Goal: Task Accomplishment & Management: Complete application form

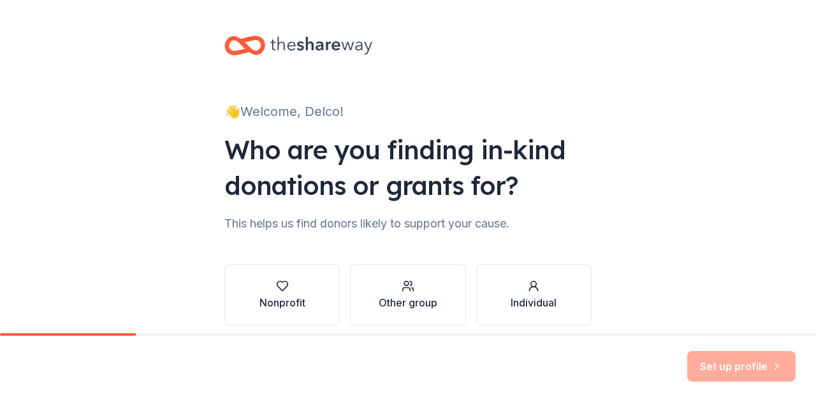
scroll to position [54, 0]
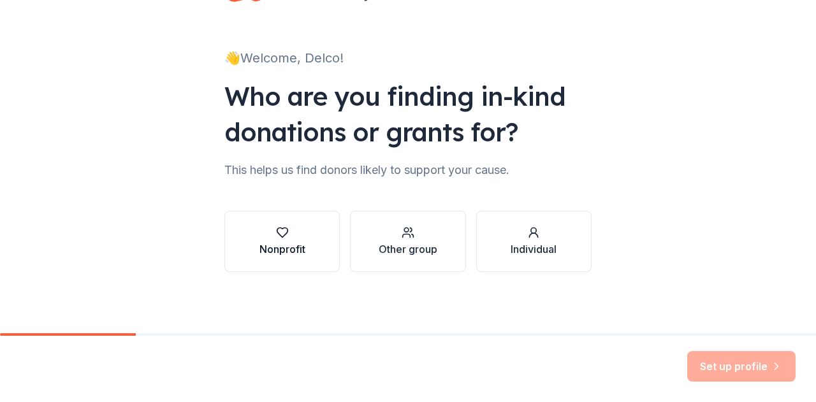
click at [279, 242] on div "Nonprofit" at bounding box center [282, 249] width 46 height 15
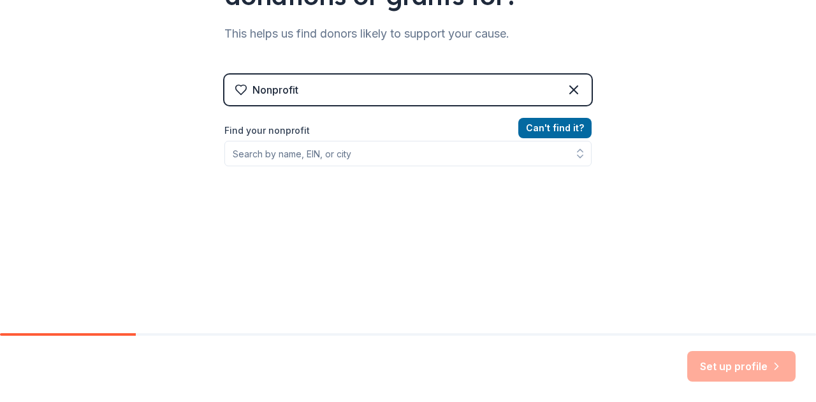
scroll to position [190, 0]
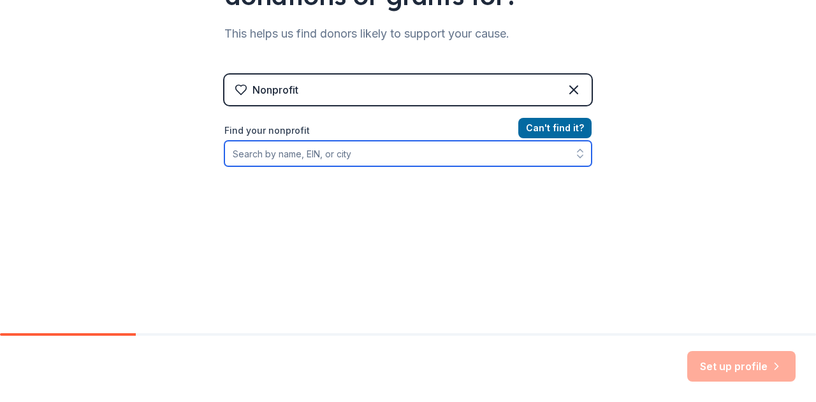
click at [278, 158] on input "Find your nonprofit" at bounding box center [407, 153] width 367 height 25
type input "Nether Providence"
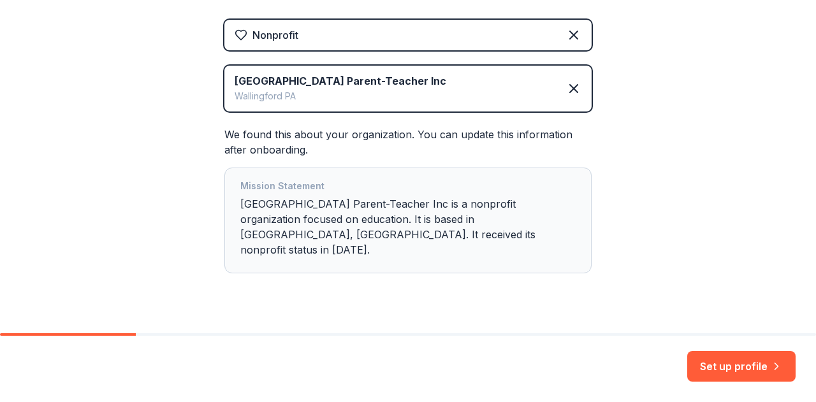
scroll to position [256, 0]
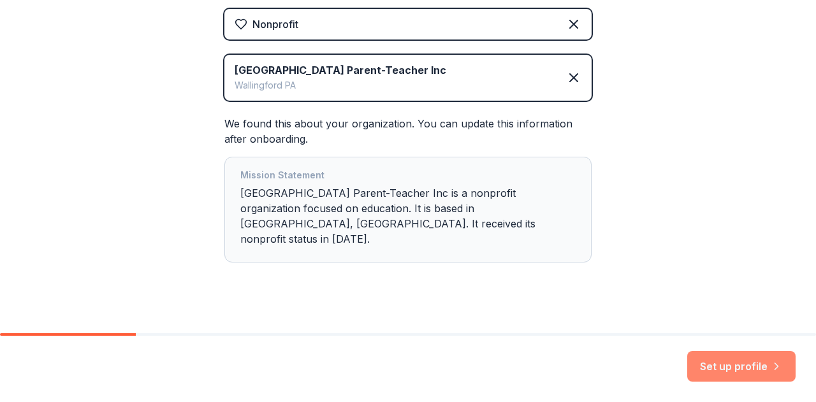
click at [721, 363] on button "Set up profile" at bounding box center [741, 366] width 108 height 31
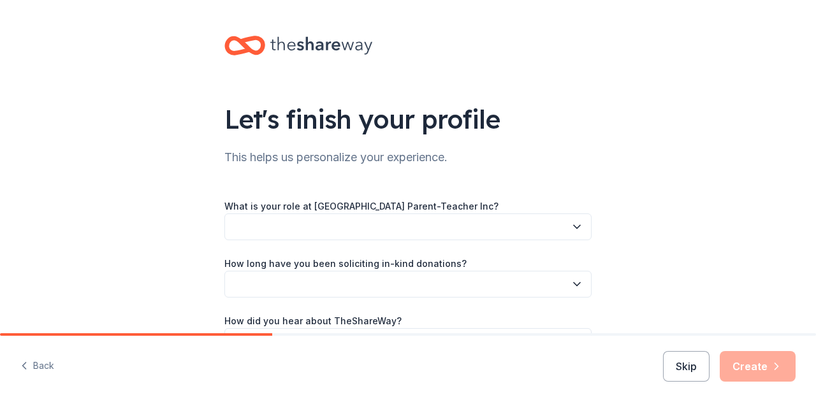
scroll to position [83, 0]
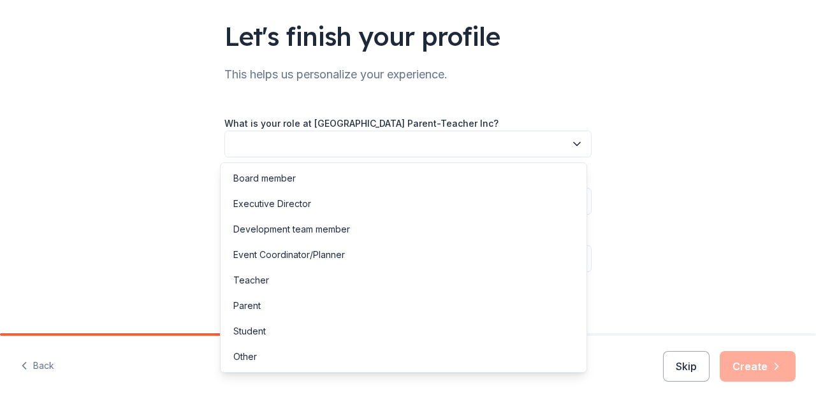
click at [401, 152] on button "button" at bounding box center [407, 144] width 367 height 27
click at [379, 256] on div "Event Coordinator/Planner" at bounding box center [403, 254] width 361 height 25
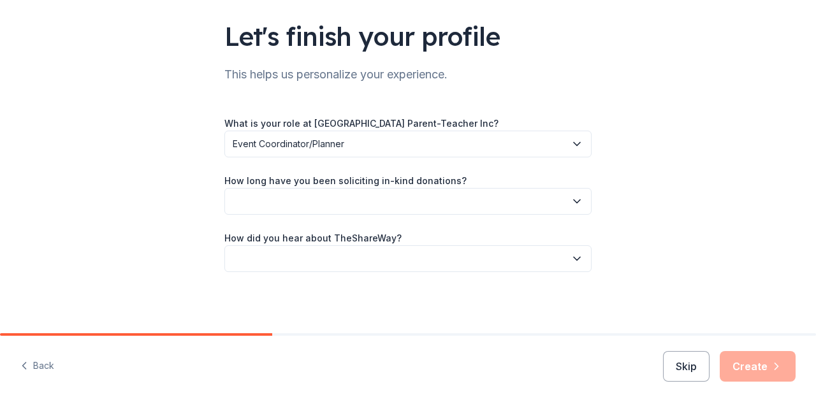
click at [354, 207] on button "button" at bounding box center [407, 201] width 367 height 27
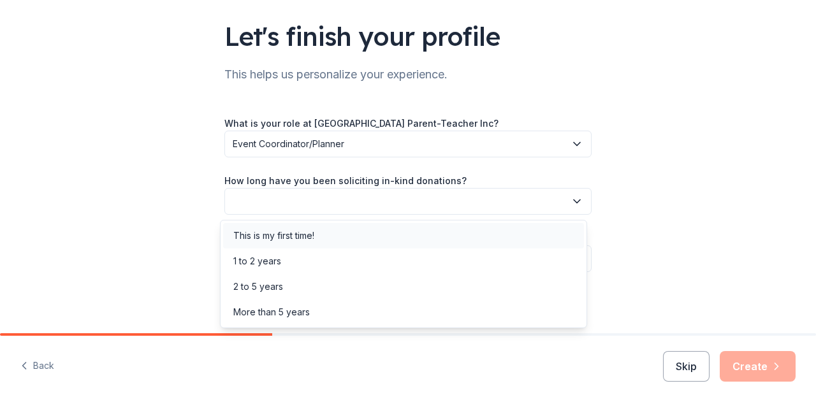
click at [348, 233] on div "This is my first time!" at bounding box center [403, 235] width 361 height 25
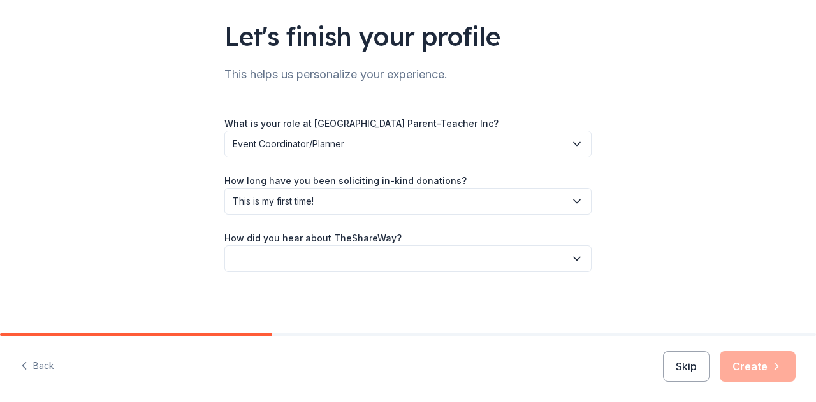
click at [340, 201] on span "This is my first time!" at bounding box center [399, 201] width 333 height 15
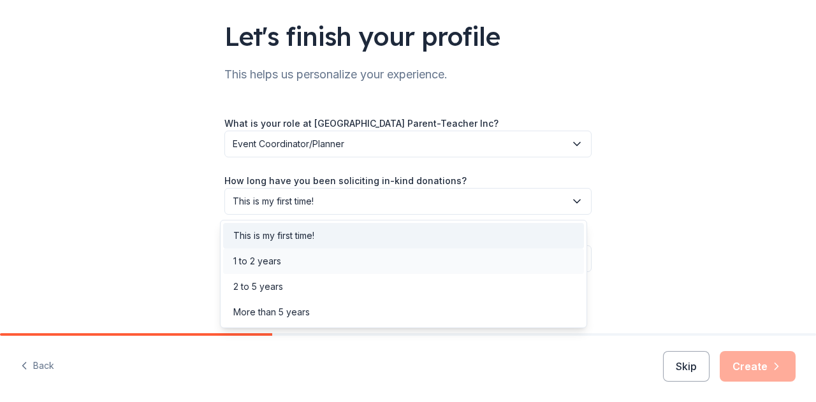
click at [331, 254] on div "1 to 2 years" at bounding box center [403, 261] width 361 height 25
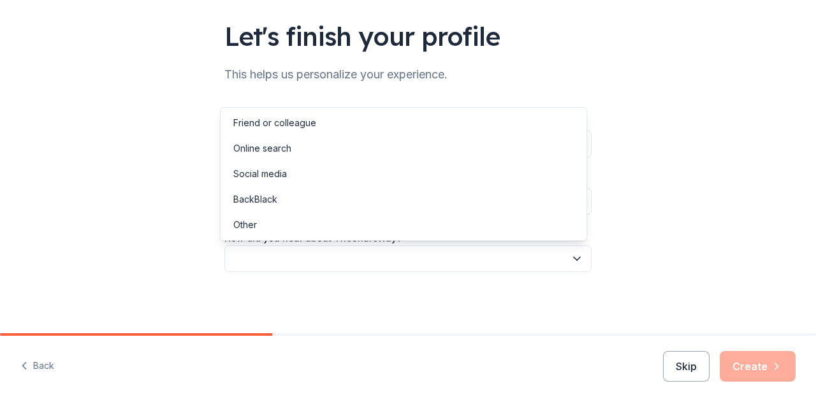
click at [324, 267] on button "button" at bounding box center [407, 258] width 367 height 27
click at [343, 146] on div "Online search" at bounding box center [403, 148] width 361 height 25
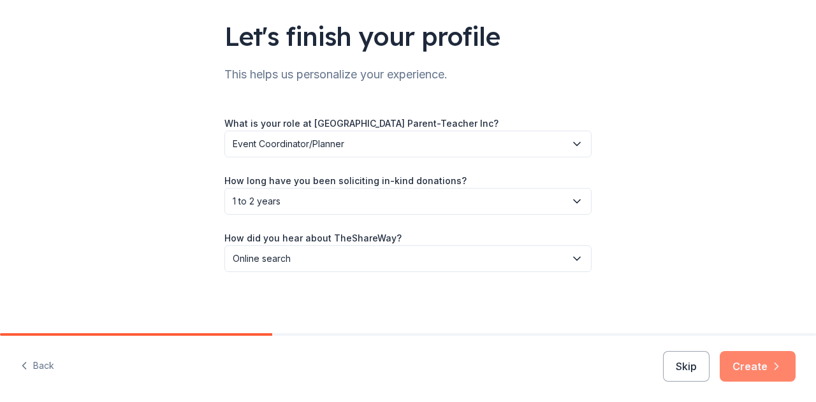
click at [748, 367] on button "Create" at bounding box center [758, 366] width 76 height 31
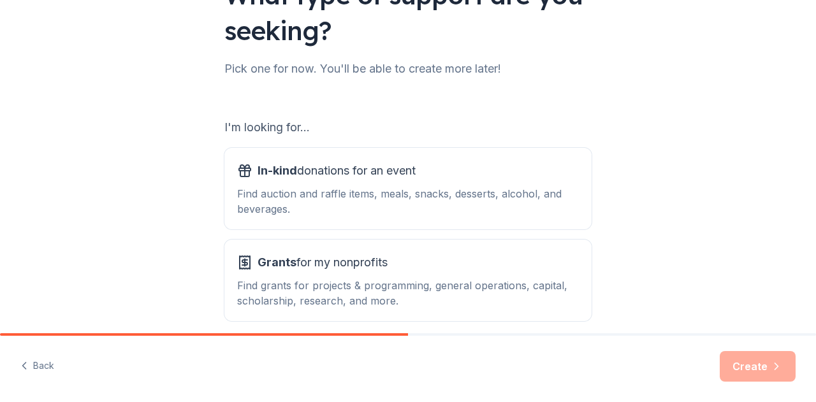
scroll to position [153, 0]
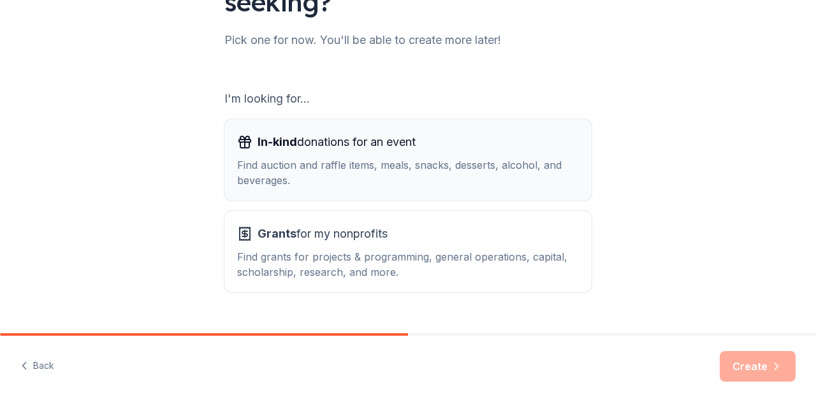
click at [440, 143] on div "In-kind donations for an event" at bounding box center [408, 142] width 342 height 20
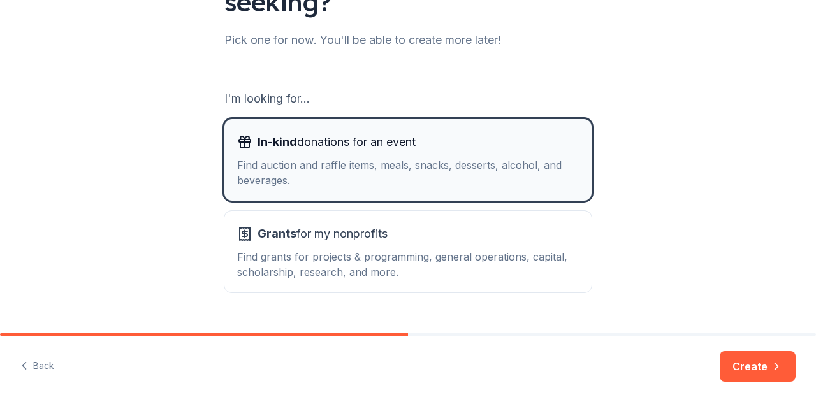
scroll to position [181, 0]
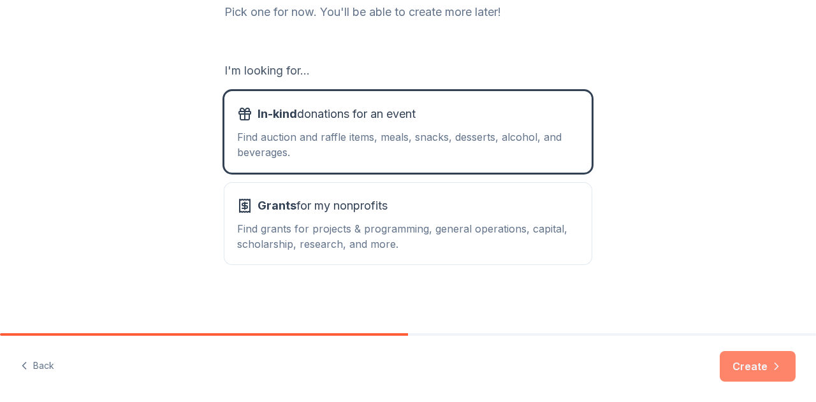
click at [766, 365] on button "Create" at bounding box center [758, 366] width 76 height 31
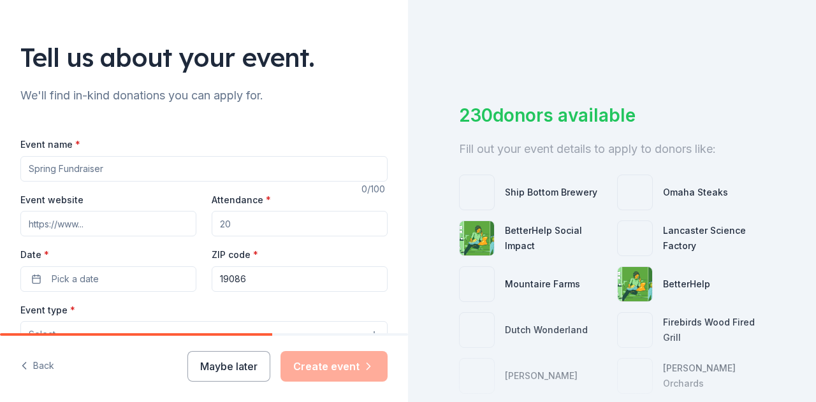
scroll to position [66, 0]
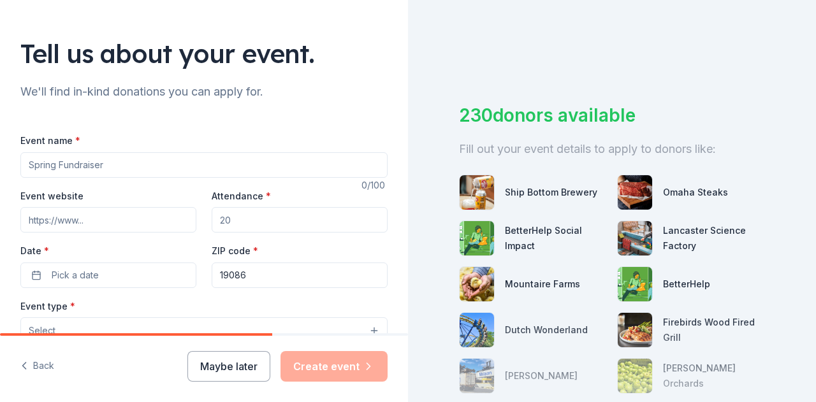
click at [155, 156] on input "Event name *" at bounding box center [203, 164] width 367 height 25
type input "2025 Delco Turkey Trot"
paste input "https://runsignup.com/Race/PA/WallingfordorAnywhere/DelcoTurkeyTrot"
type input "https://runsignup.com/Race/PA/WallingfordorAnywhere/DelcoTurkeyTrot"
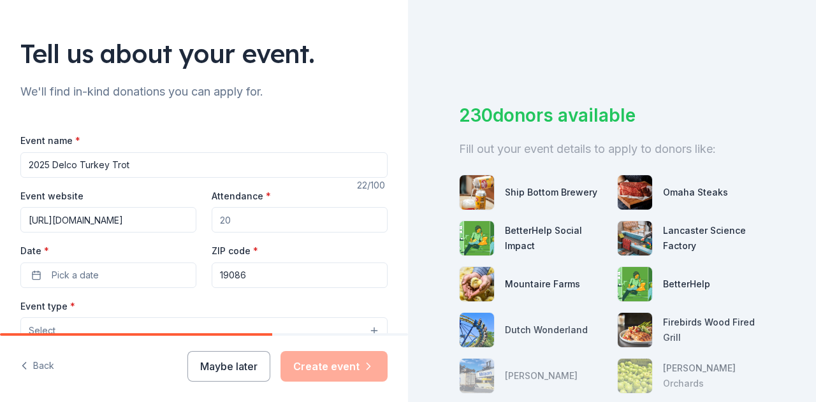
click at [245, 218] on input "Attendance *" at bounding box center [300, 219] width 176 height 25
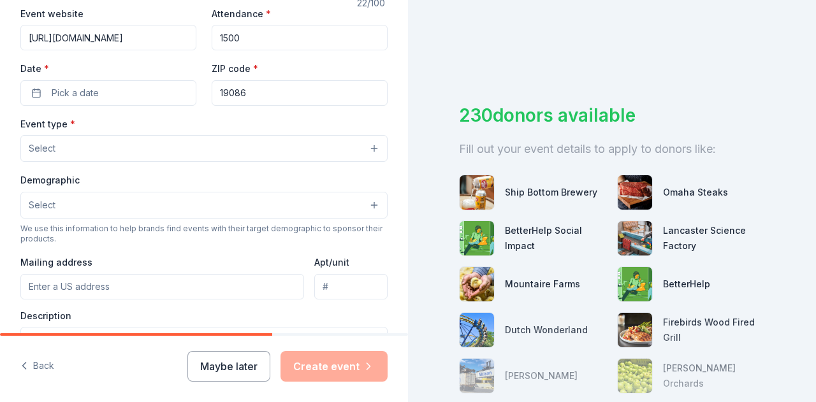
scroll to position [251, 0]
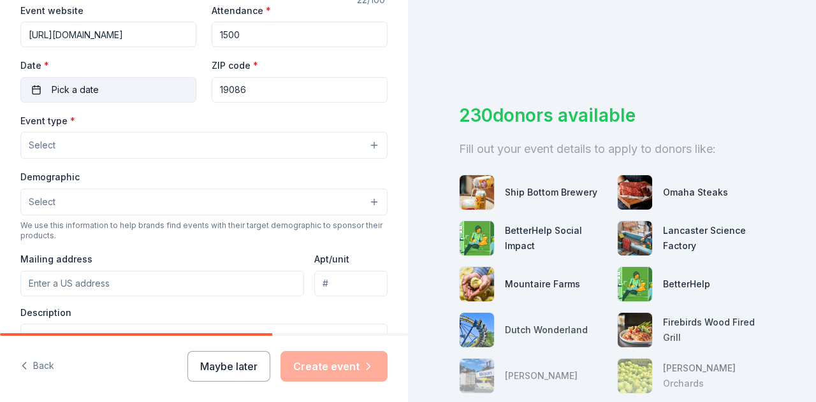
type input "1500"
click at [85, 89] on span "Pick a date" at bounding box center [75, 89] width 47 height 15
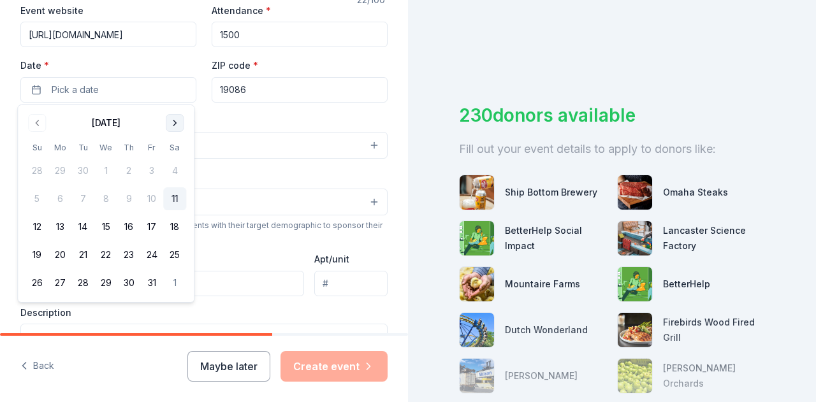
click at [171, 129] on button "Go to next month" at bounding box center [175, 123] width 18 height 18
click at [126, 279] on button "27" at bounding box center [128, 283] width 23 height 23
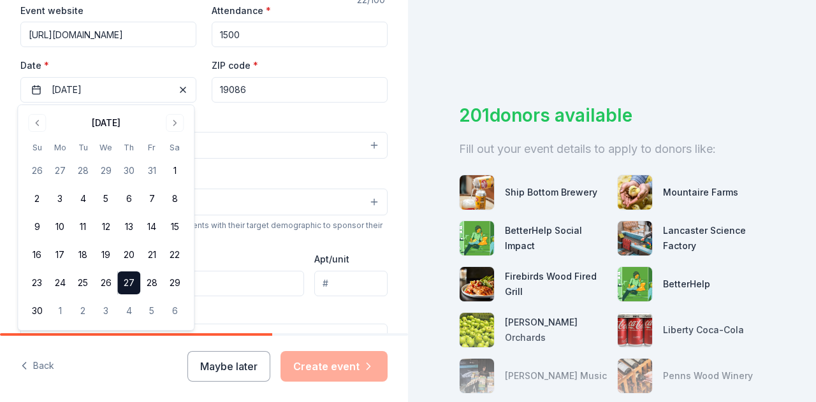
click at [255, 116] on div "Event type * Select" at bounding box center [203, 136] width 367 height 47
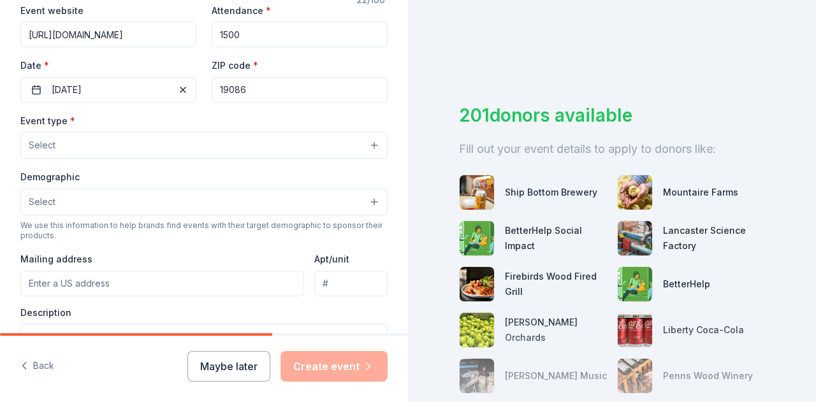
click at [218, 141] on button "Select" at bounding box center [203, 145] width 367 height 27
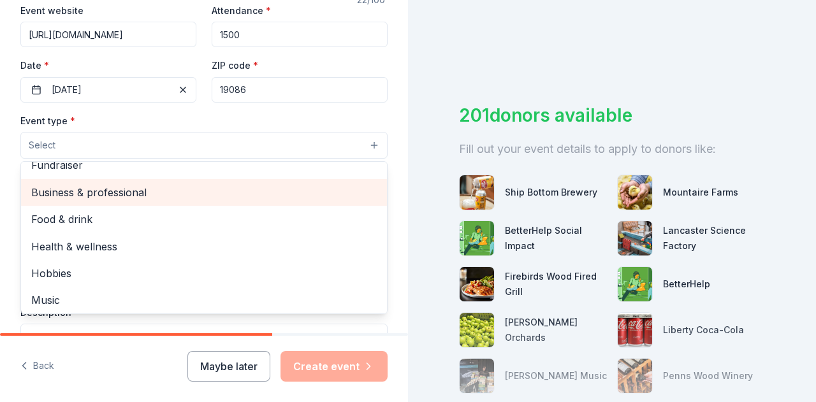
scroll to position [0, 0]
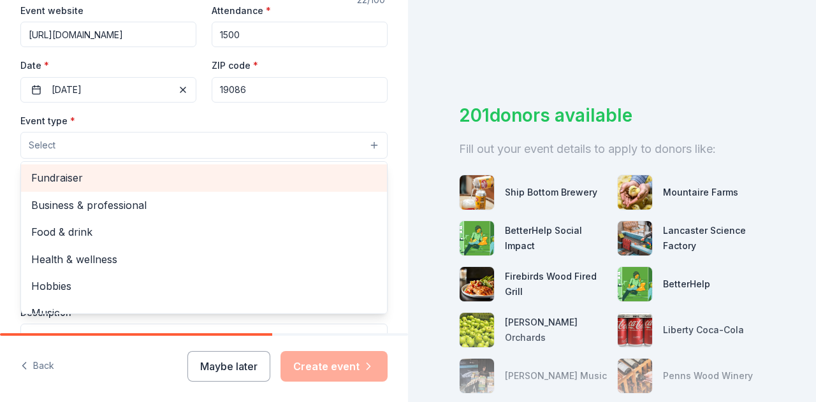
click at [208, 182] on span "Fundraiser" at bounding box center [204, 178] width 346 height 17
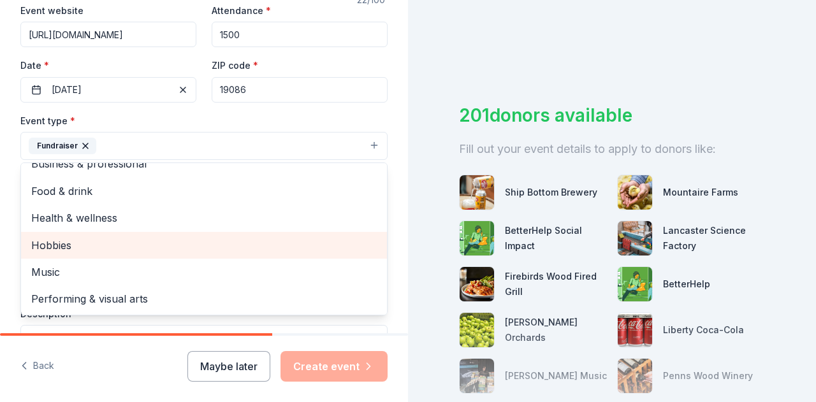
scroll to position [15, 0]
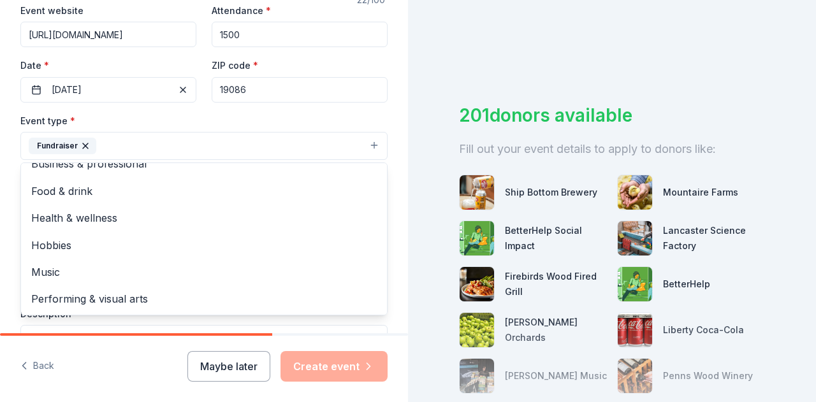
click at [0, 186] on div "Tell us about your event. We'll find in-kind donations you can apply for. Event…" at bounding box center [204, 174] width 408 height 850
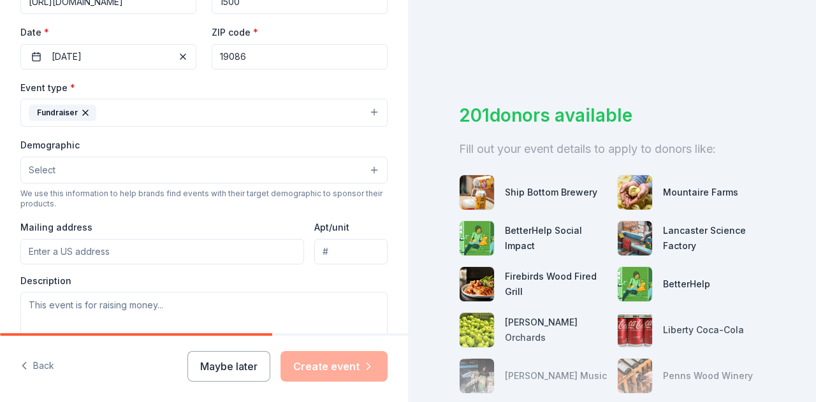
scroll to position [287, 0]
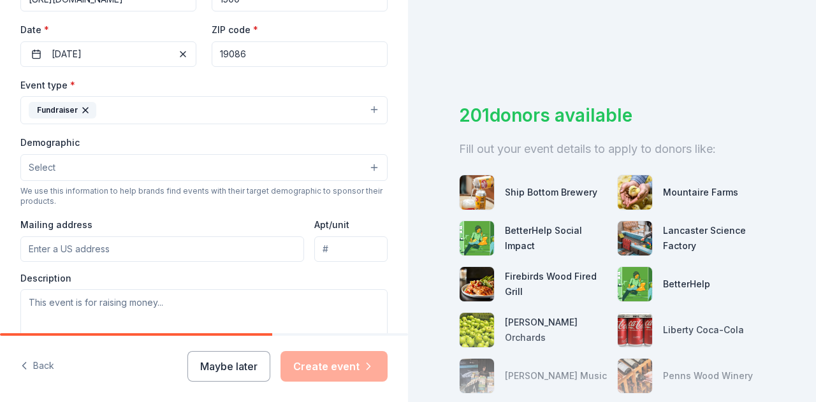
click at [78, 157] on button "Select" at bounding box center [203, 167] width 367 height 27
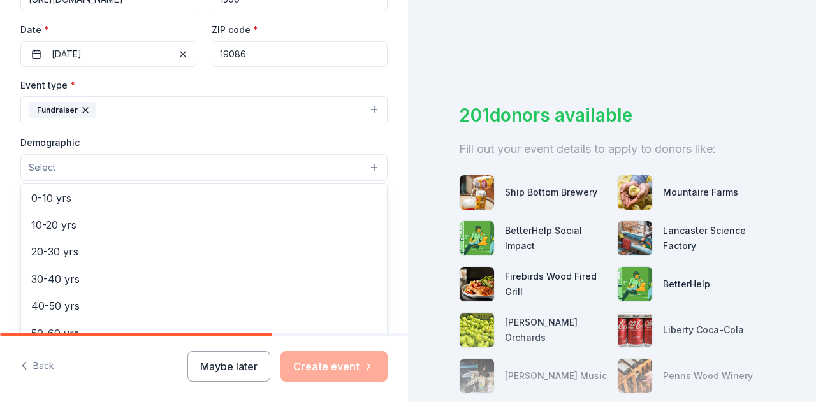
scroll to position [0, 0]
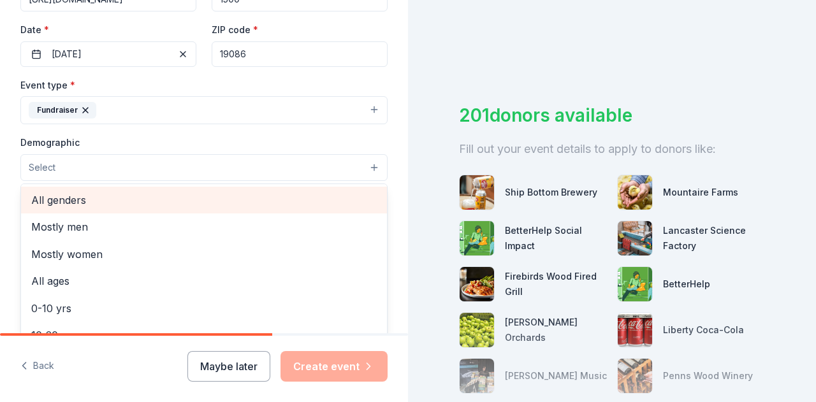
click at [99, 192] on span "All genders" at bounding box center [204, 200] width 346 height 17
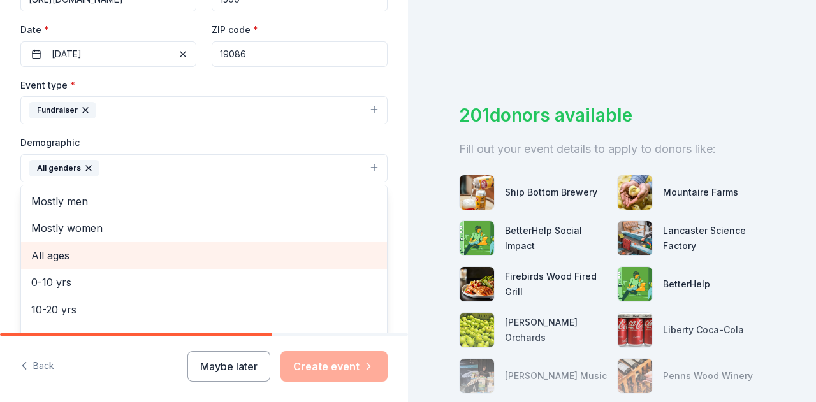
click at [83, 253] on span "All ages" at bounding box center [204, 255] width 346 height 17
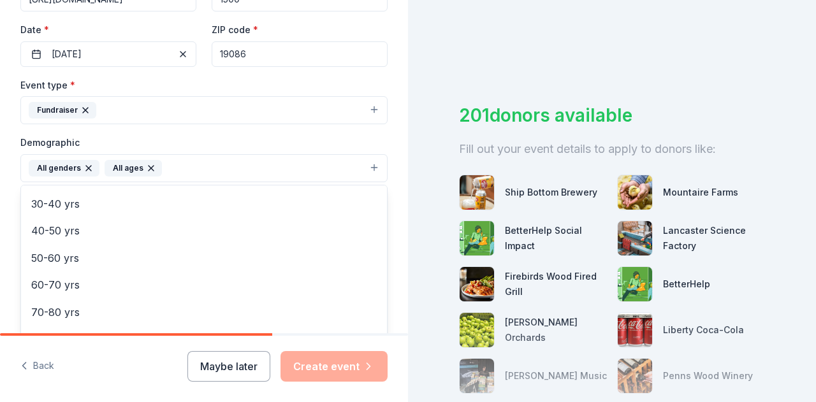
scroll to position [148, 0]
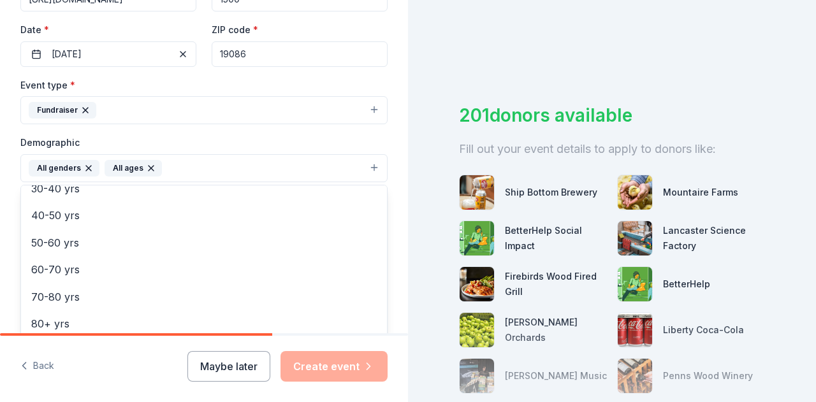
click at [0, 194] on div "Tell us about your event. We'll find in-kind donations you can apply for. Event…" at bounding box center [204, 138] width 408 height 851
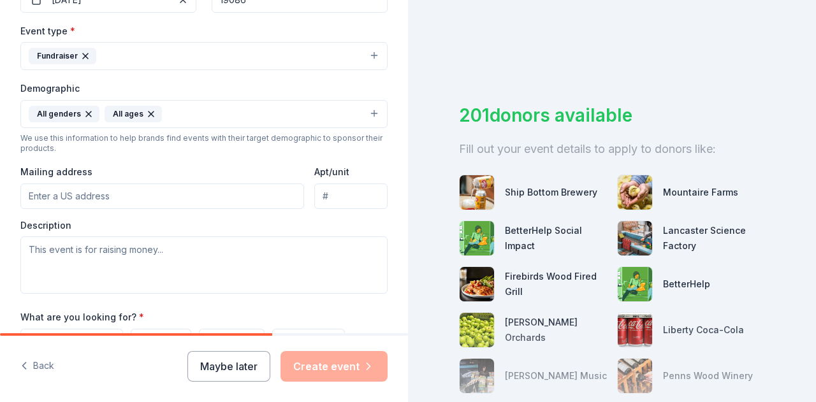
scroll to position [347, 0]
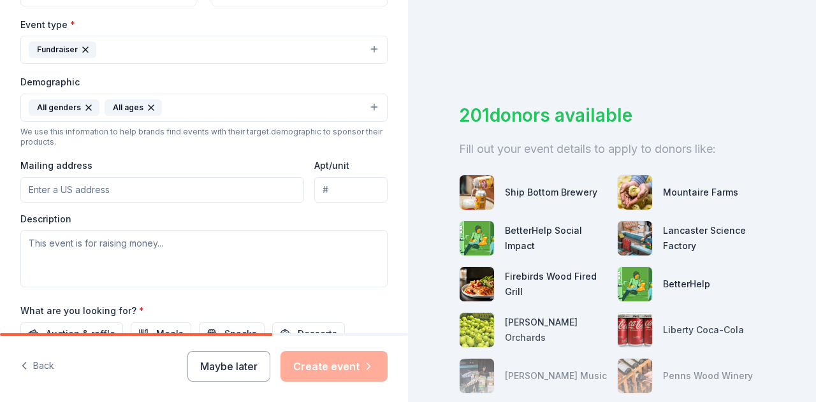
click at [72, 179] on input "Mailing address" at bounding box center [162, 189] width 284 height 25
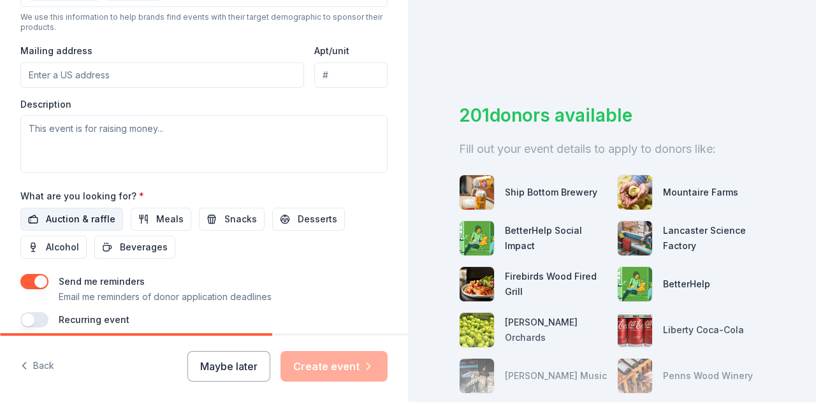
scroll to position [462, 0]
click at [226, 212] on span "Snacks" at bounding box center [240, 219] width 33 height 15
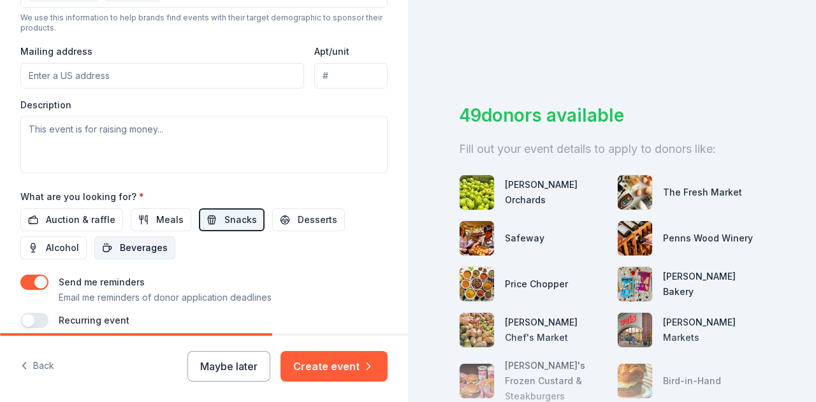
click at [139, 243] on span "Beverages" at bounding box center [144, 247] width 48 height 15
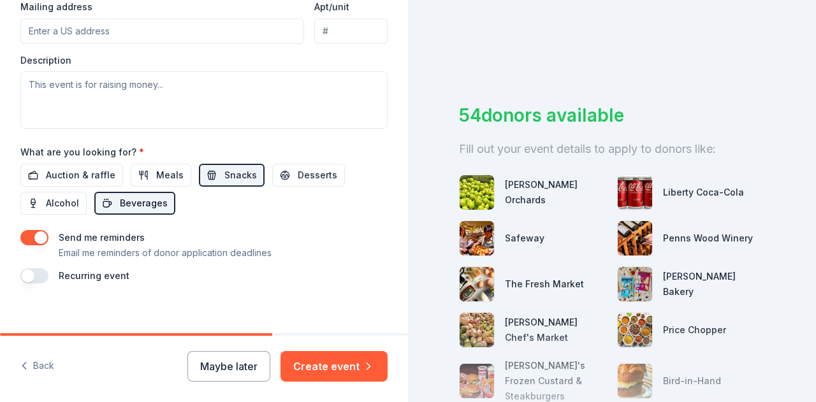
scroll to position [514, 0]
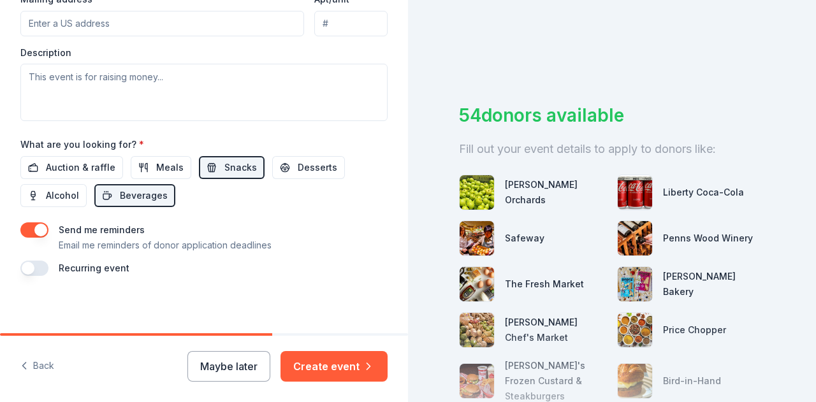
click at [110, 270] on label "Recurring event" at bounding box center [94, 268] width 71 height 11
click at [32, 266] on button "button" at bounding box center [34, 268] width 28 height 15
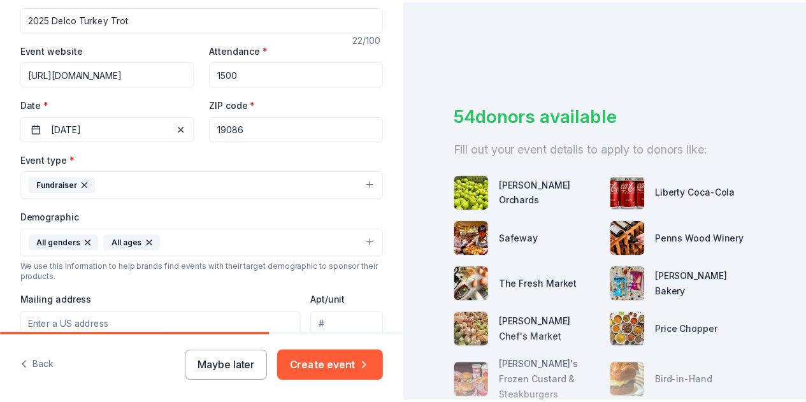
scroll to position [344, 0]
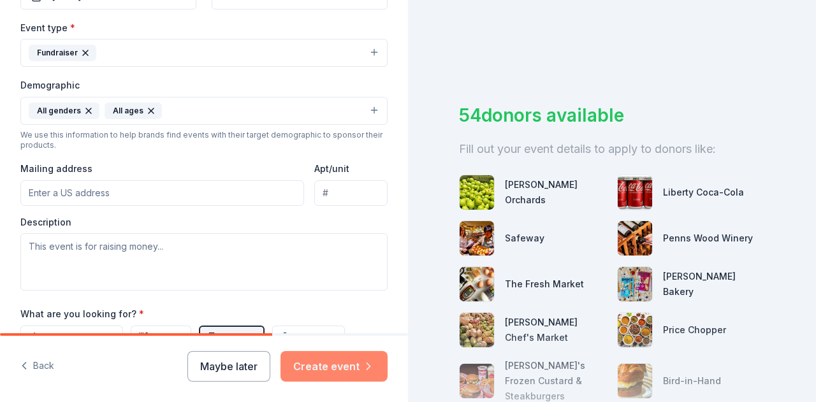
click at [328, 356] on button "Create event" at bounding box center [333, 366] width 107 height 31
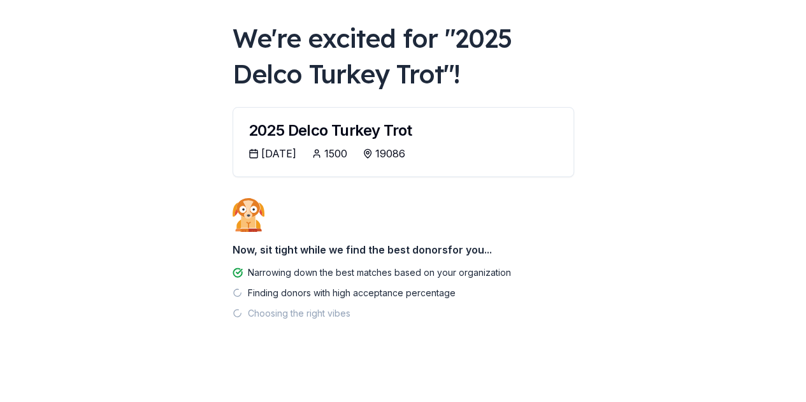
scroll to position [63, 0]
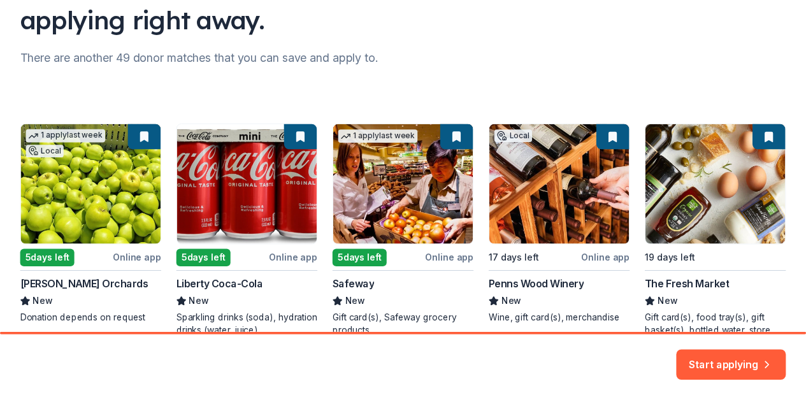
scroll to position [202, 0]
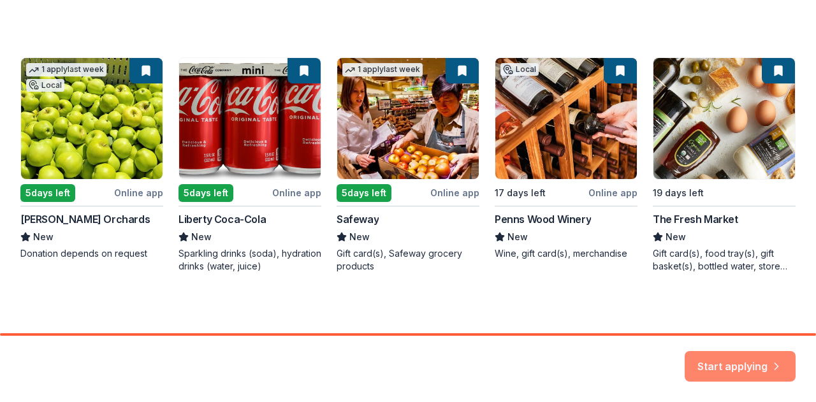
click at [745, 361] on button "Start applying" at bounding box center [740, 359] width 111 height 31
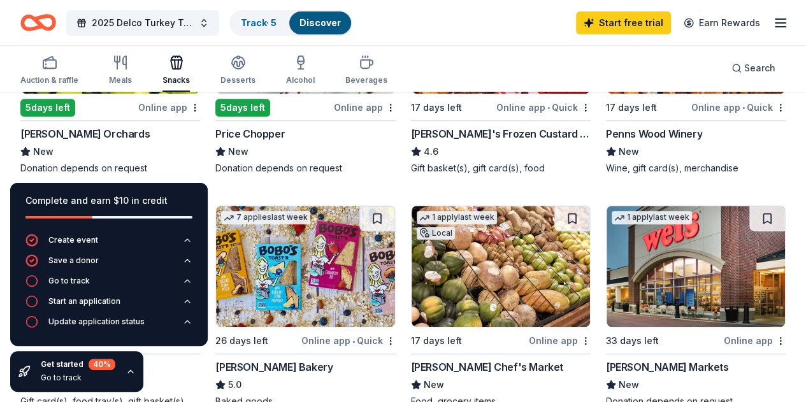
scroll to position [261, 0]
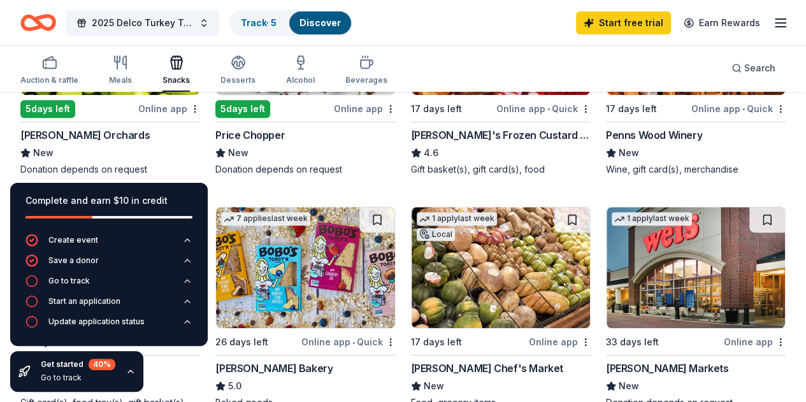
click at [129, 372] on icon "button" at bounding box center [131, 372] width 10 height 10
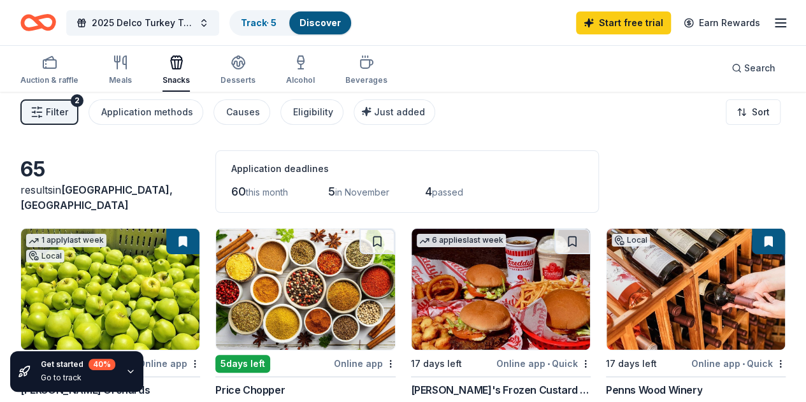
scroll to position [0, 0]
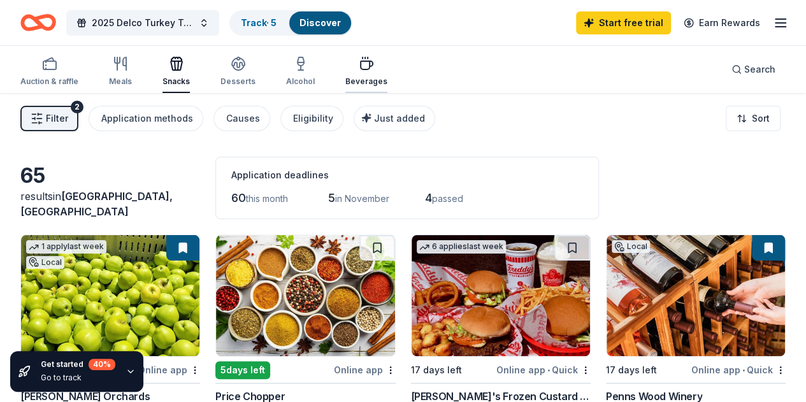
click at [371, 67] on icon "button" at bounding box center [366, 63] width 15 height 15
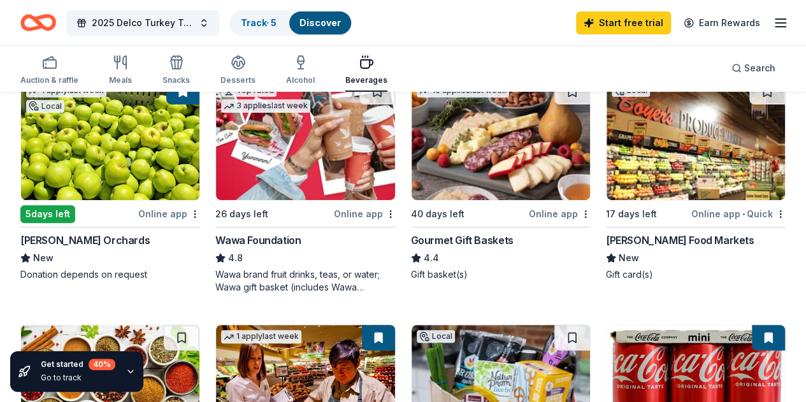
scroll to position [153, 0]
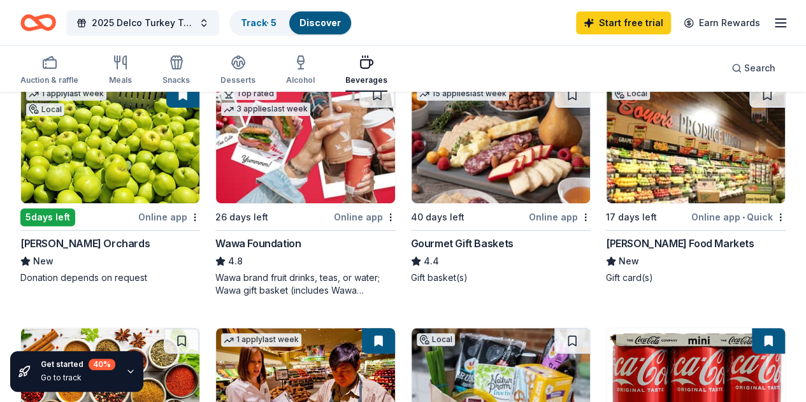
click at [248, 157] on img at bounding box center [305, 142] width 178 height 121
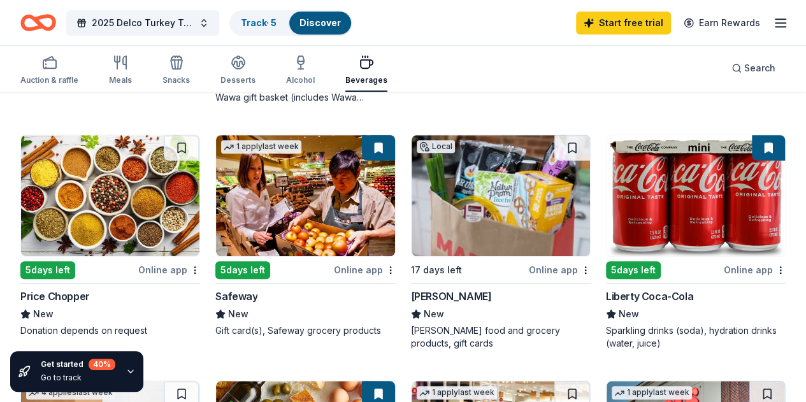
scroll to position [347, 0]
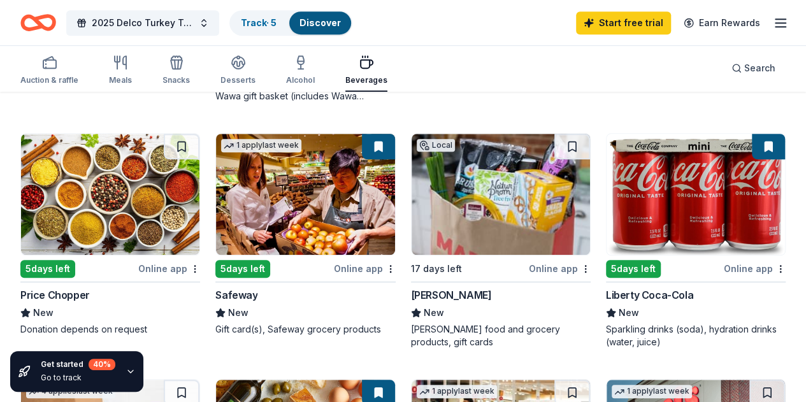
click at [607, 190] on img at bounding box center [696, 194] width 178 height 121
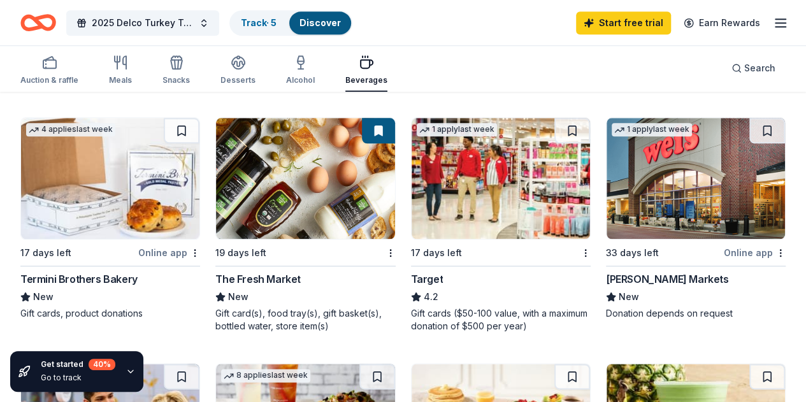
scroll to position [619, 0]
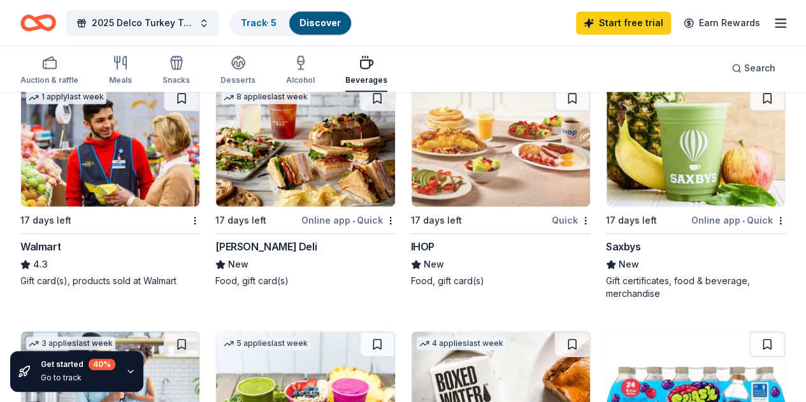
scroll to position [889, 0]
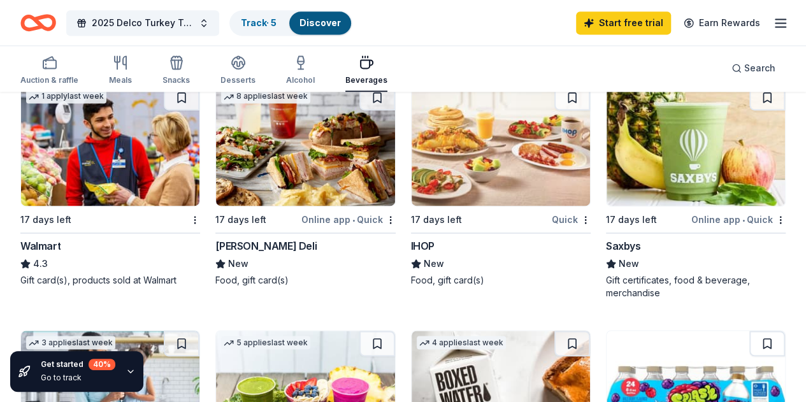
click at [607, 191] on img at bounding box center [696, 145] width 178 height 121
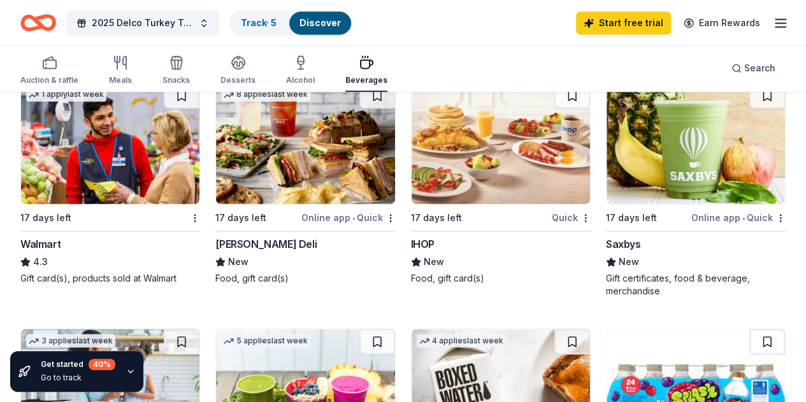
scroll to position [813, 0]
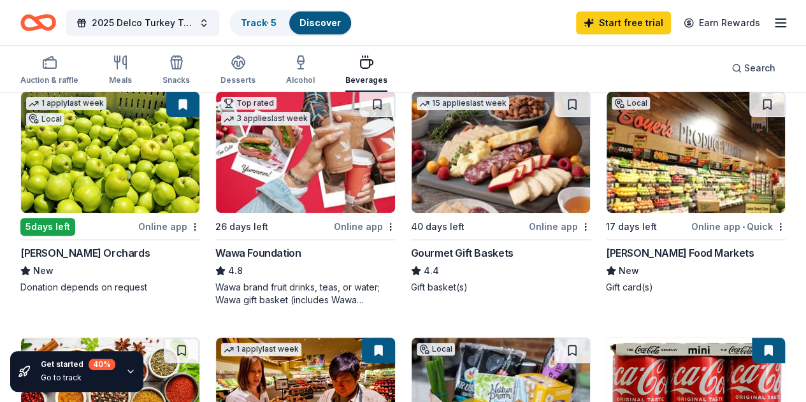
scroll to position [148, 0]
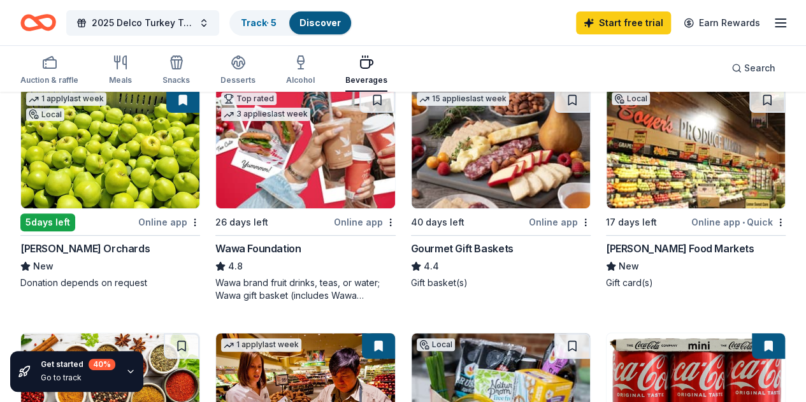
click at [71, 221] on div "5 days left" at bounding box center [47, 223] width 55 height 18
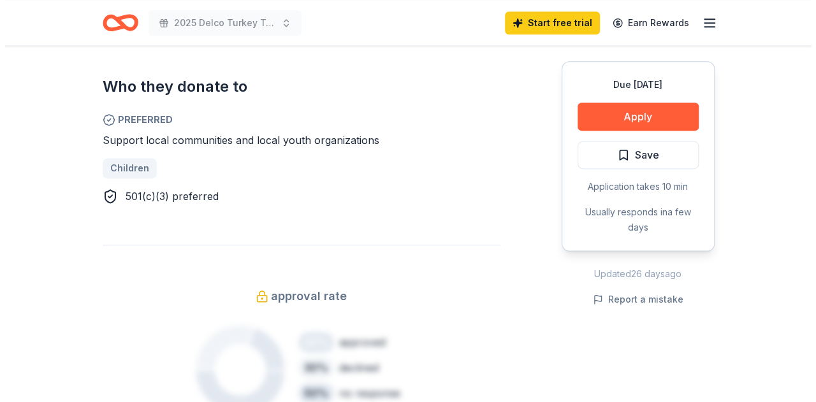
scroll to position [783, 0]
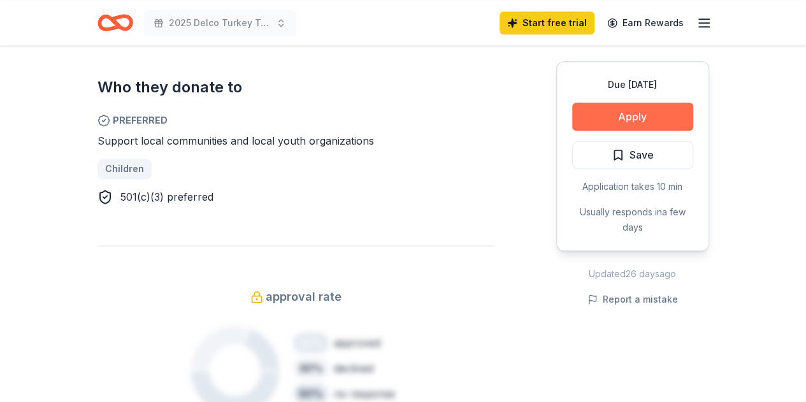
click at [609, 118] on button "Apply" at bounding box center [632, 117] width 121 height 28
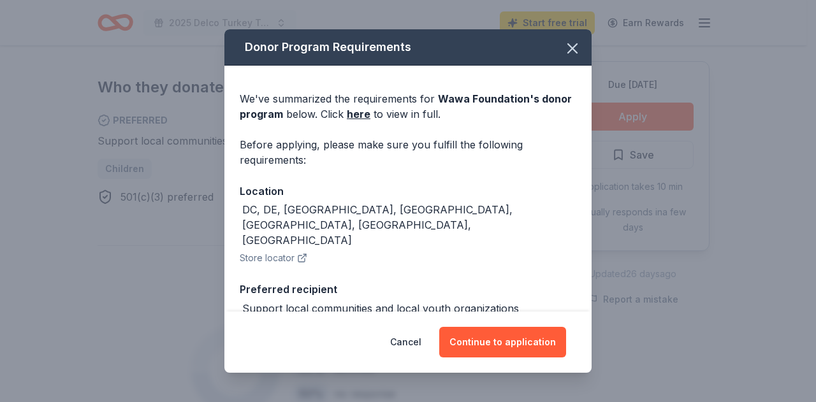
scroll to position [91, 0]
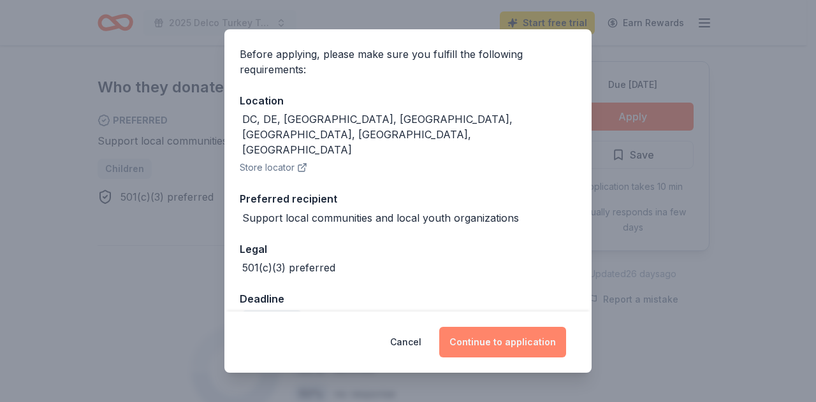
click at [483, 336] on button "Continue to application" at bounding box center [502, 342] width 127 height 31
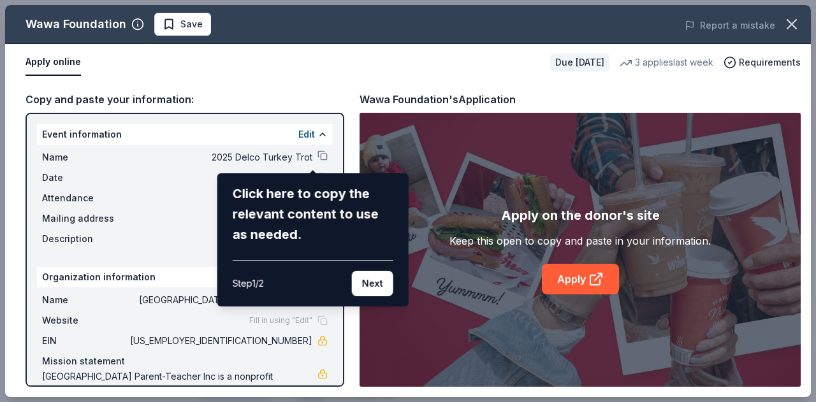
click at [344, 87] on div "Wawa Foundation Save Report a mistake Apply online Due in 26 days 3 applies las…" at bounding box center [408, 201] width 806 height 392
click at [371, 285] on button "Next" at bounding box center [372, 283] width 41 height 25
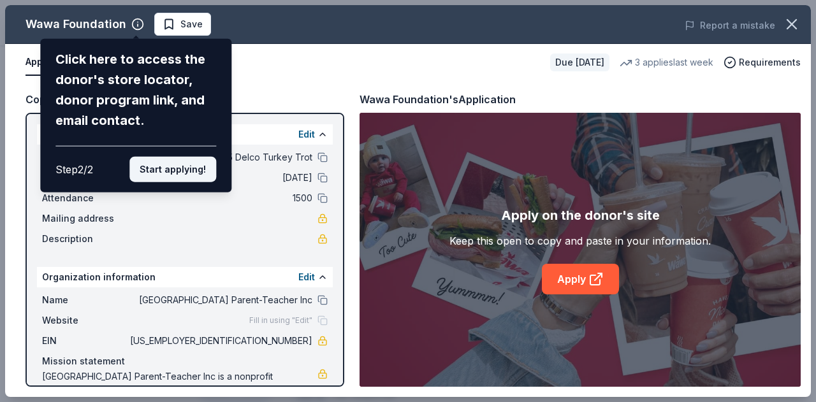
click at [164, 174] on button "Start applying!" at bounding box center [172, 169] width 87 height 25
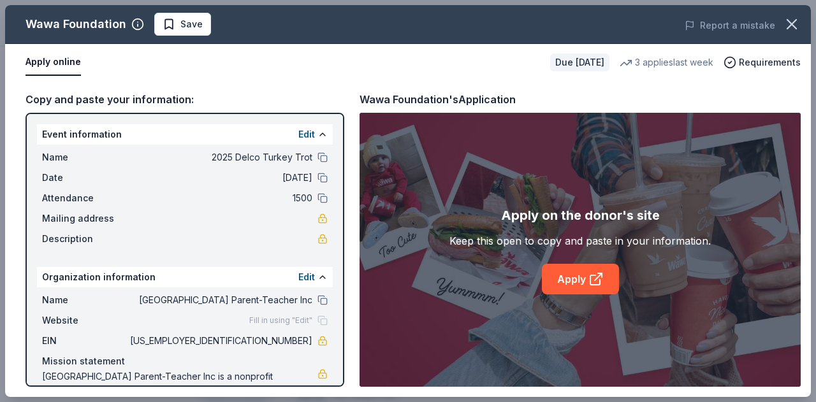
click at [314, 156] on div "Wawa Foundation Save Report a mistake Apply online Due in 26 days 3 applies las…" at bounding box center [408, 201] width 806 height 392
click at [608, 299] on div "Wawa Foundation Save Report a mistake Apply online Due in 26 days 3 applies las…" at bounding box center [408, 201] width 806 height 392
click at [579, 277] on div "Wawa Foundation Save Report a mistake Apply online Due in 26 days 3 applies las…" at bounding box center [408, 201] width 806 height 392
click at [152, 62] on div "Wawa Foundation Save Report a mistake Apply online Due in 26 days 3 applies las…" at bounding box center [408, 201] width 806 height 392
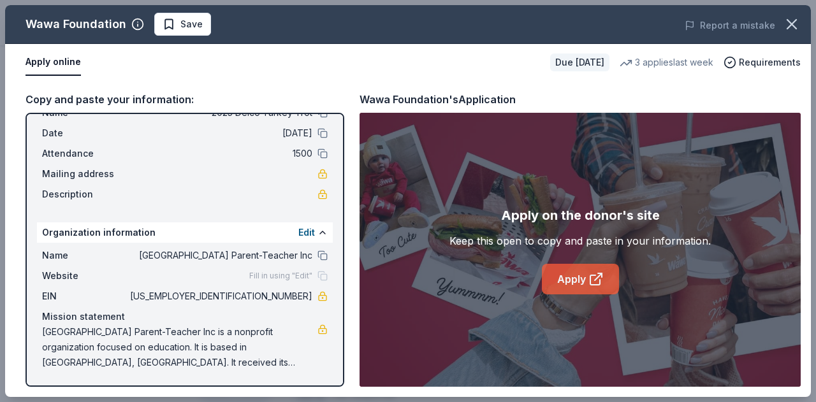
click at [560, 271] on link "Apply" at bounding box center [580, 279] width 77 height 31
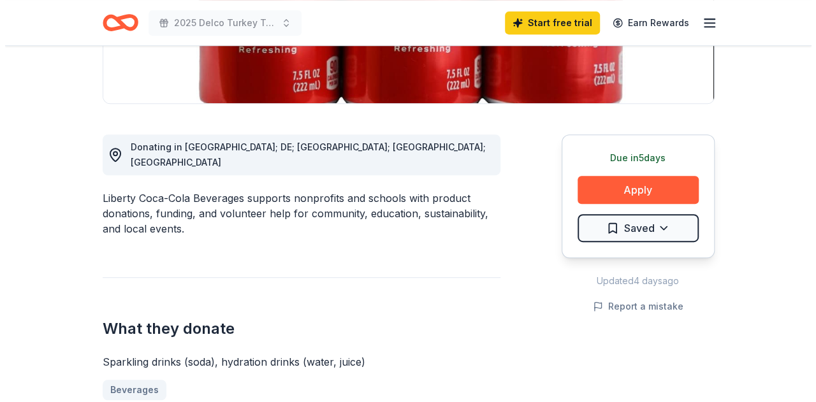
scroll to position [291, 0]
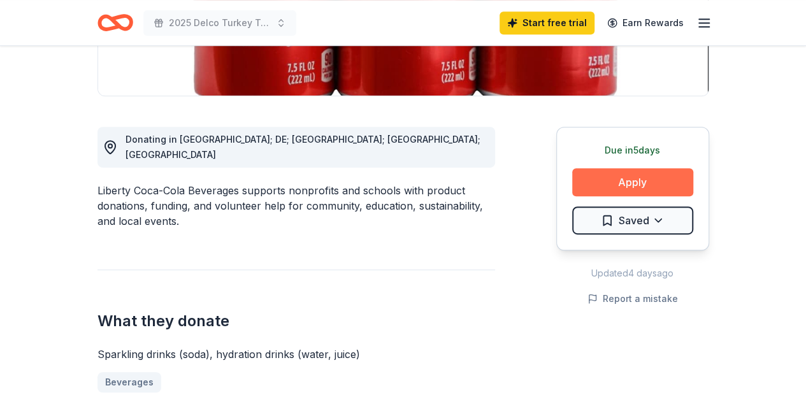
click at [623, 170] on button "Apply" at bounding box center [632, 182] width 121 height 28
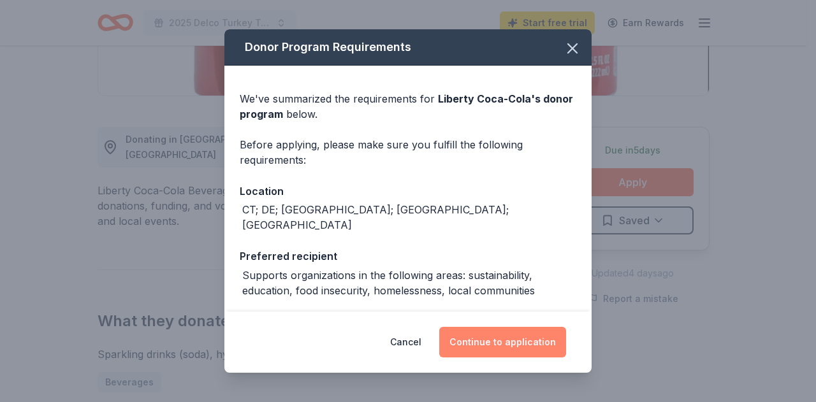
click at [495, 337] on button "Continue to application" at bounding box center [502, 342] width 127 height 31
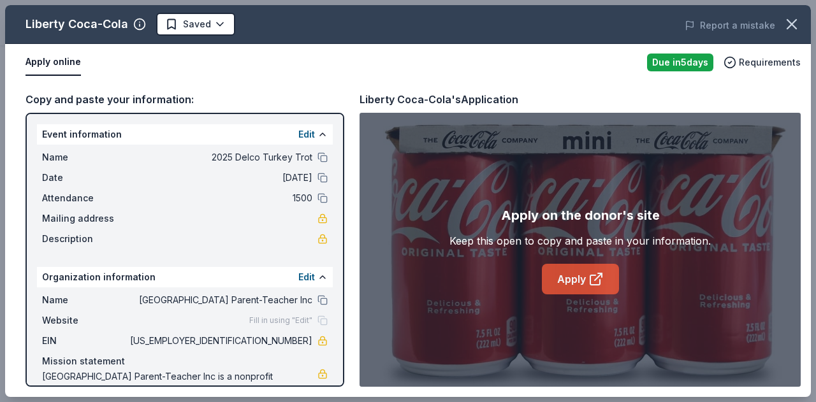
click at [581, 283] on link "Apply" at bounding box center [580, 279] width 77 height 31
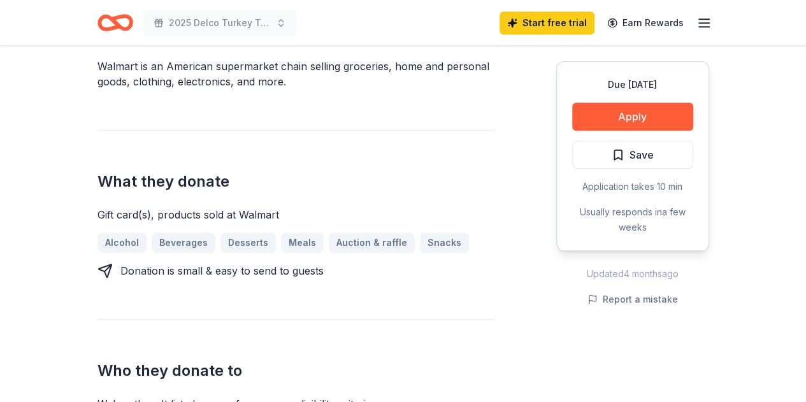
scroll to position [408, 0]
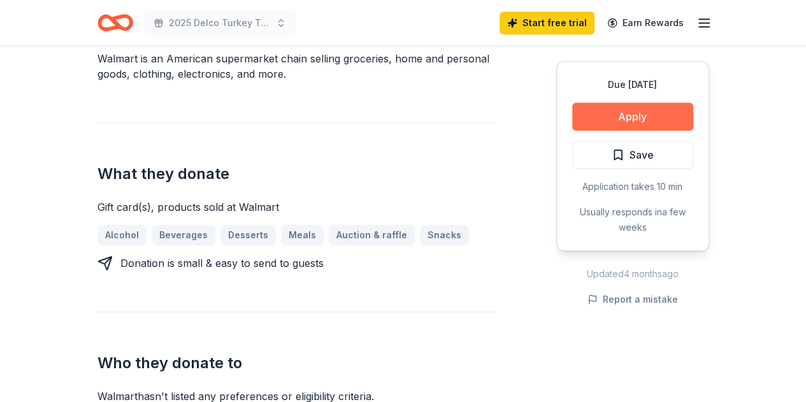
click at [648, 118] on button "Apply" at bounding box center [632, 117] width 121 height 28
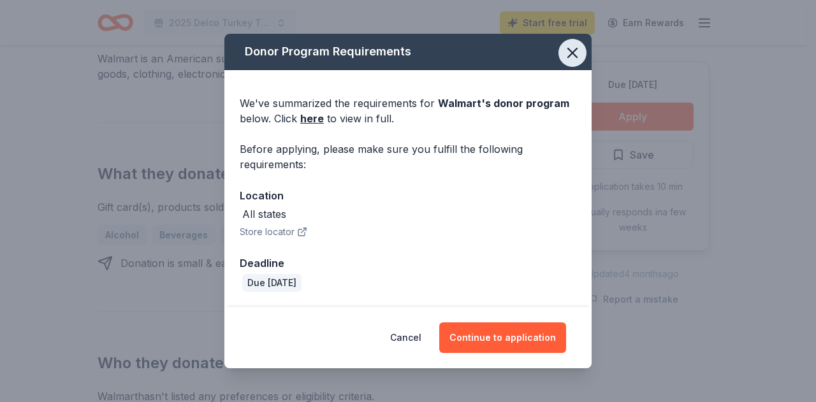
click at [576, 47] on icon "button" at bounding box center [573, 53] width 18 height 18
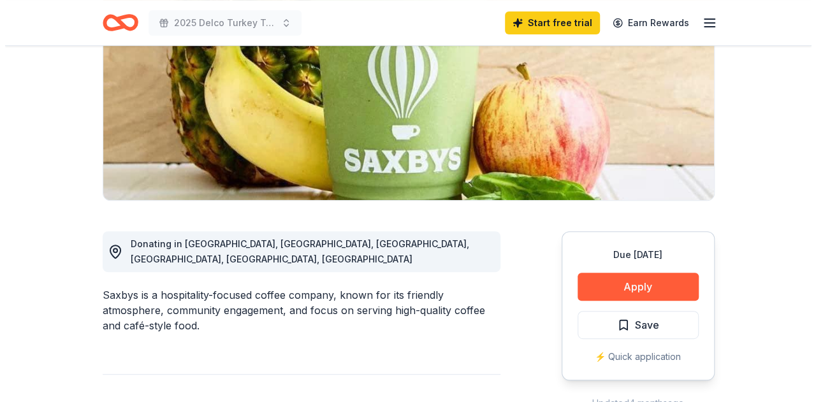
scroll to position [187, 0]
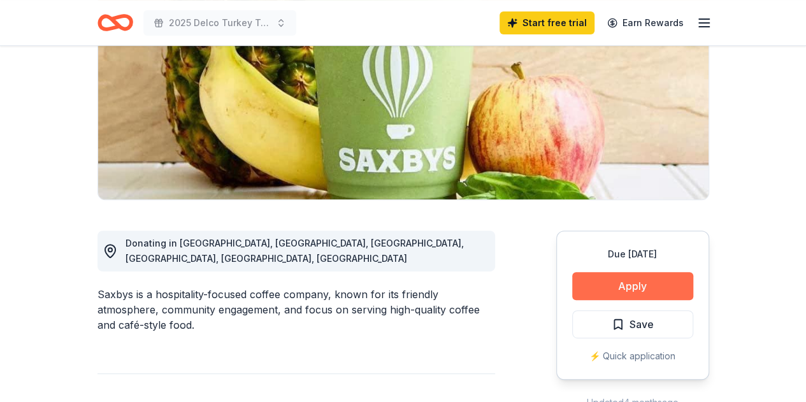
click at [618, 282] on button "Apply" at bounding box center [632, 286] width 121 height 28
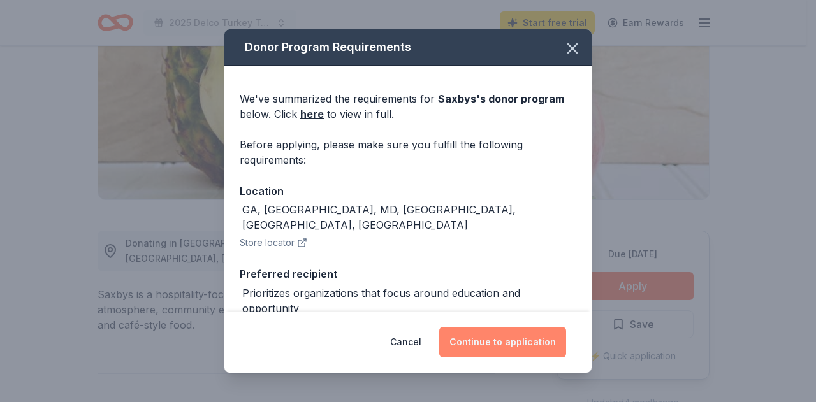
click at [494, 350] on button "Continue to application" at bounding box center [502, 342] width 127 height 31
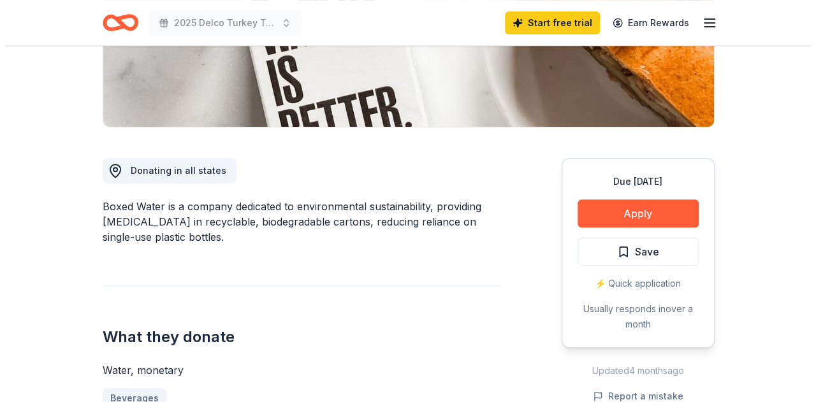
scroll to position [273, 0]
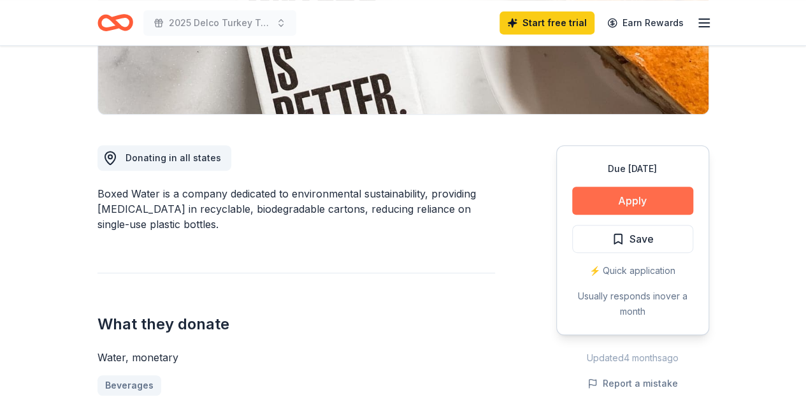
click at [589, 192] on button "Apply" at bounding box center [632, 201] width 121 height 28
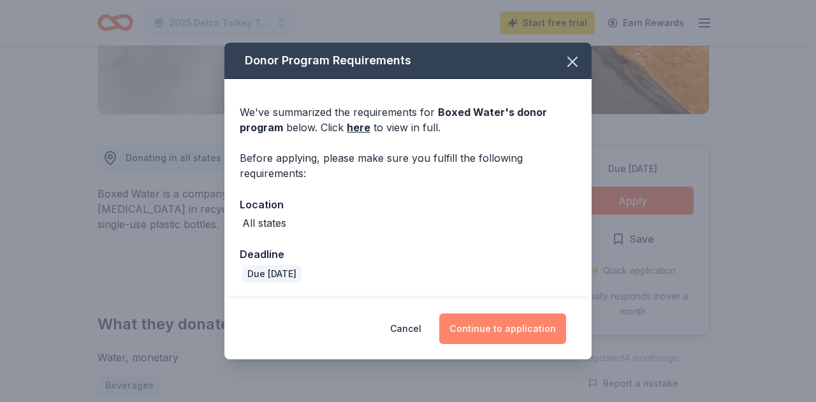
click at [474, 332] on button "Continue to application" at bounding box center [502, 329] width 127 height 31
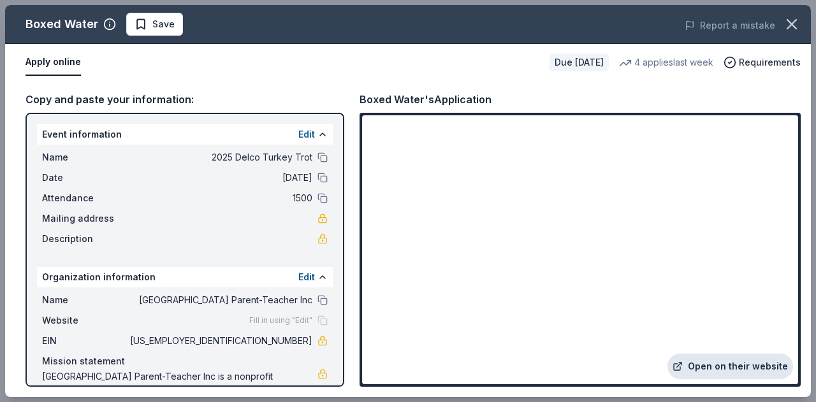
click at [746, 379] on link "Open on their website" at bounding box center [730, 366] width 126 height 25
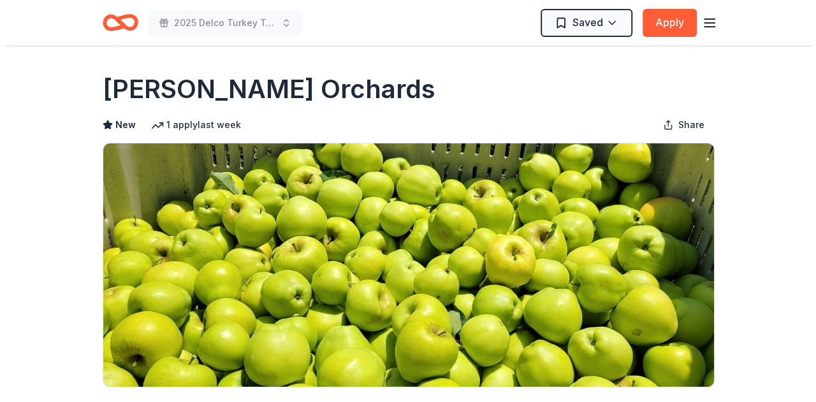
scroll to position [278, 0]
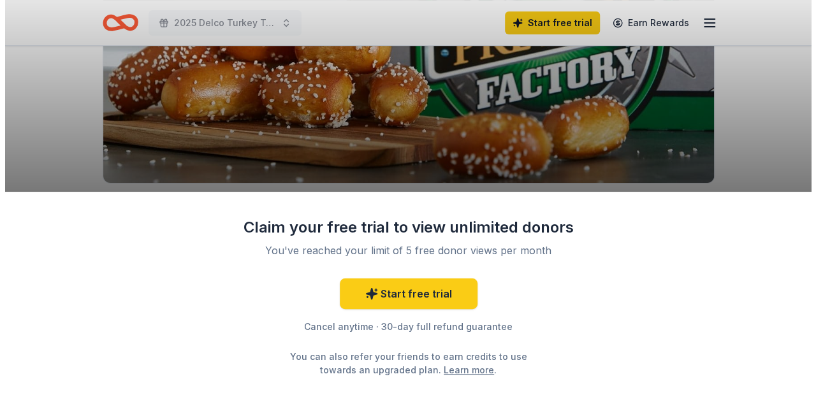
scroll to position [216, 0]
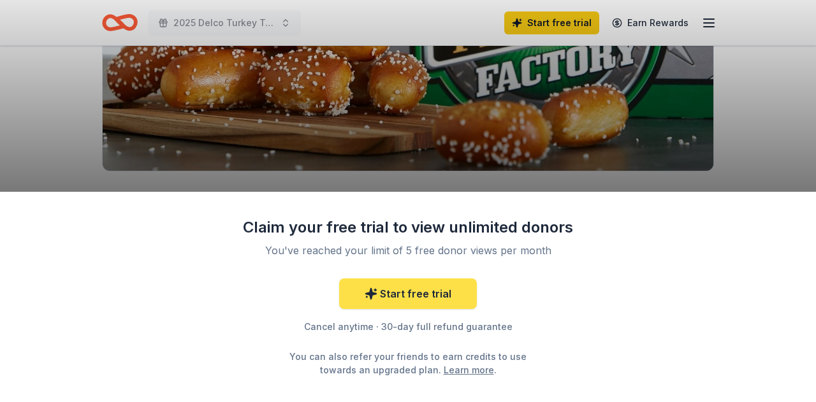
click at [403, 291] on link "Start free trial" at bounding box center [408, 294] width 138 height 31
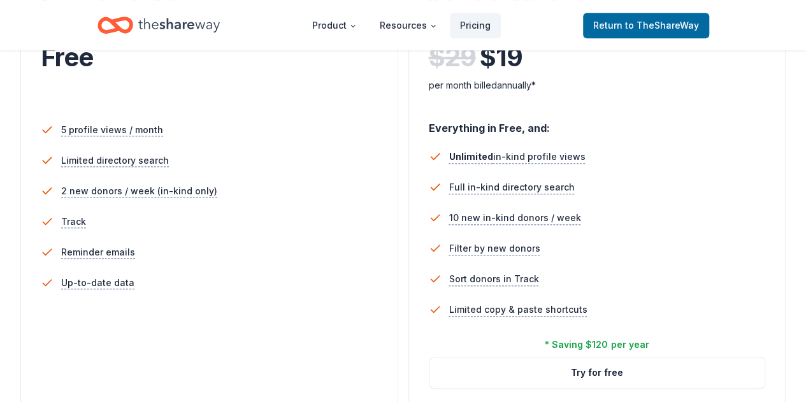
scroll to position [331, 0]
